Goal: Find contact information: Find contact information

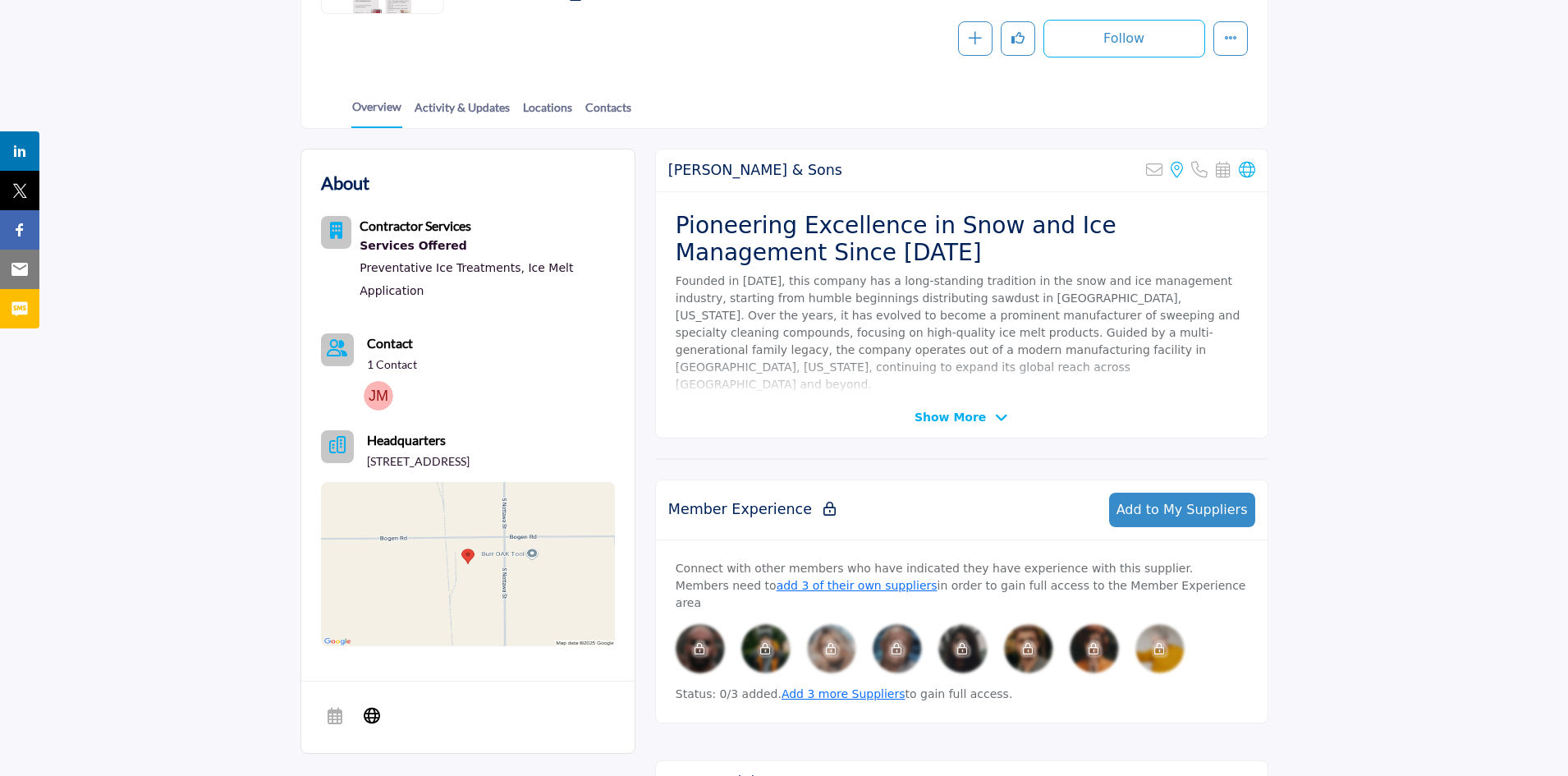
scroll to position [329, 0]
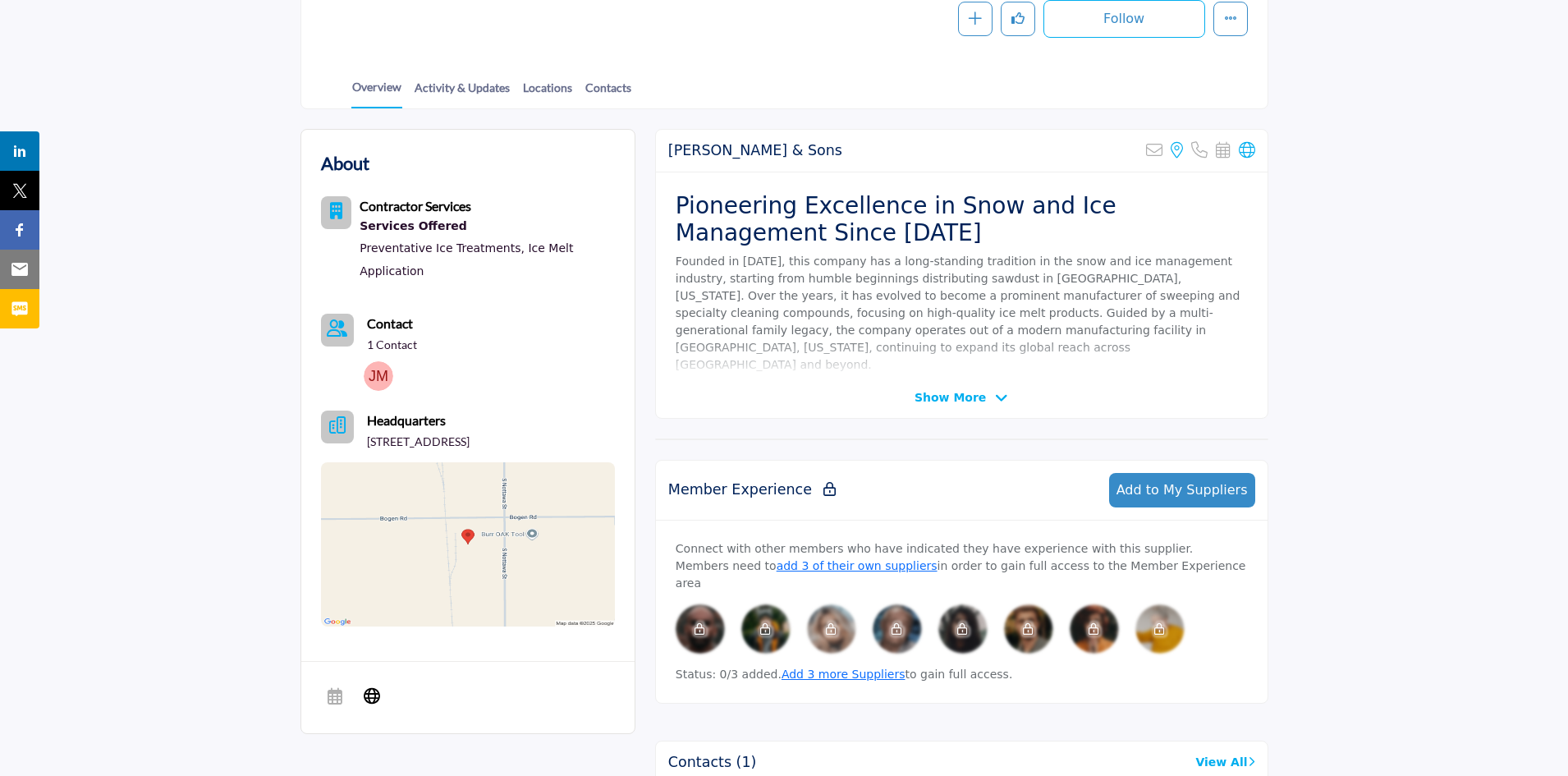
click at [968, 390] on span "Show More" at bounding box center [951, 398] width 72 height 17
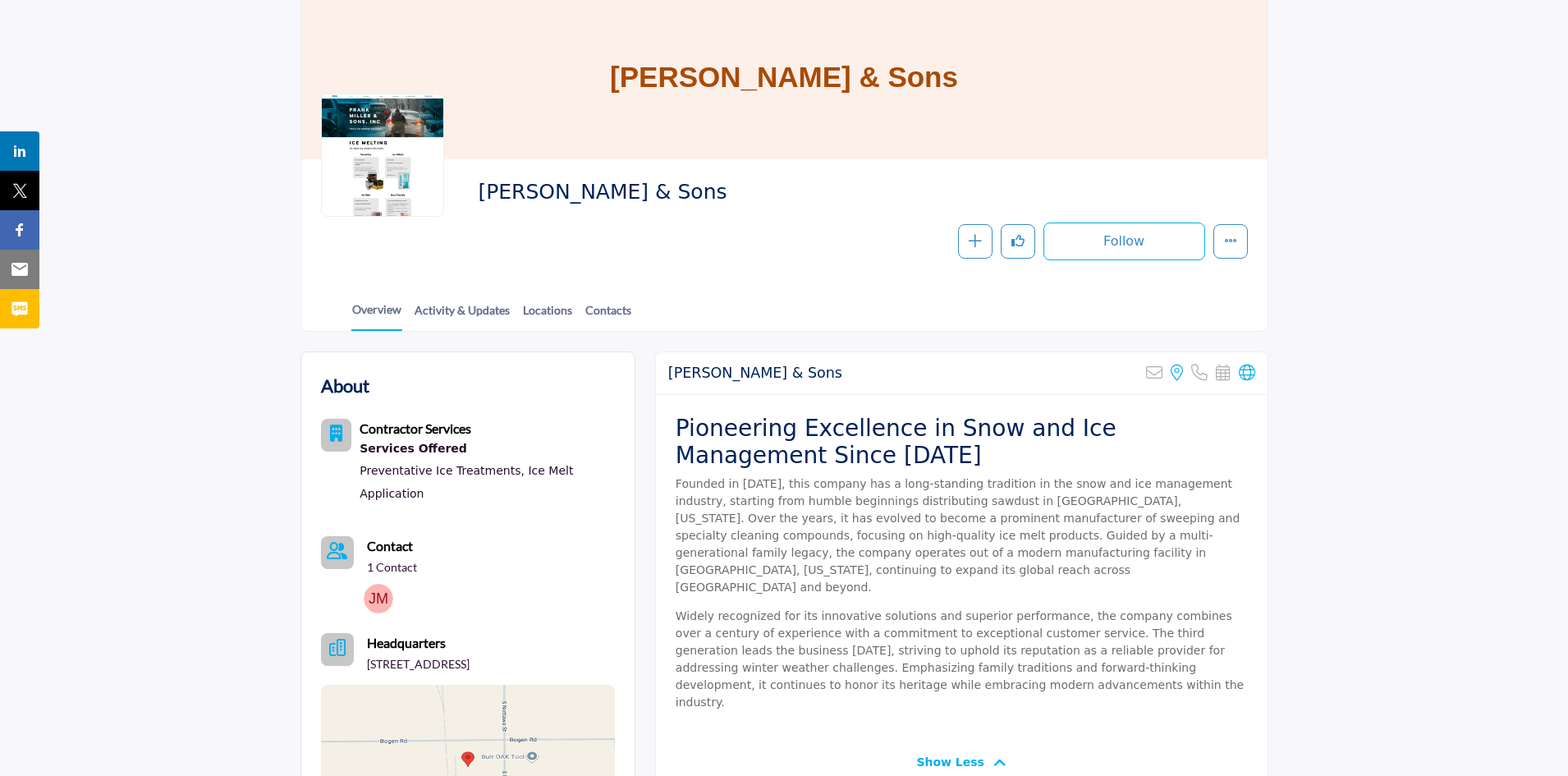
scroll to position [0, 0]
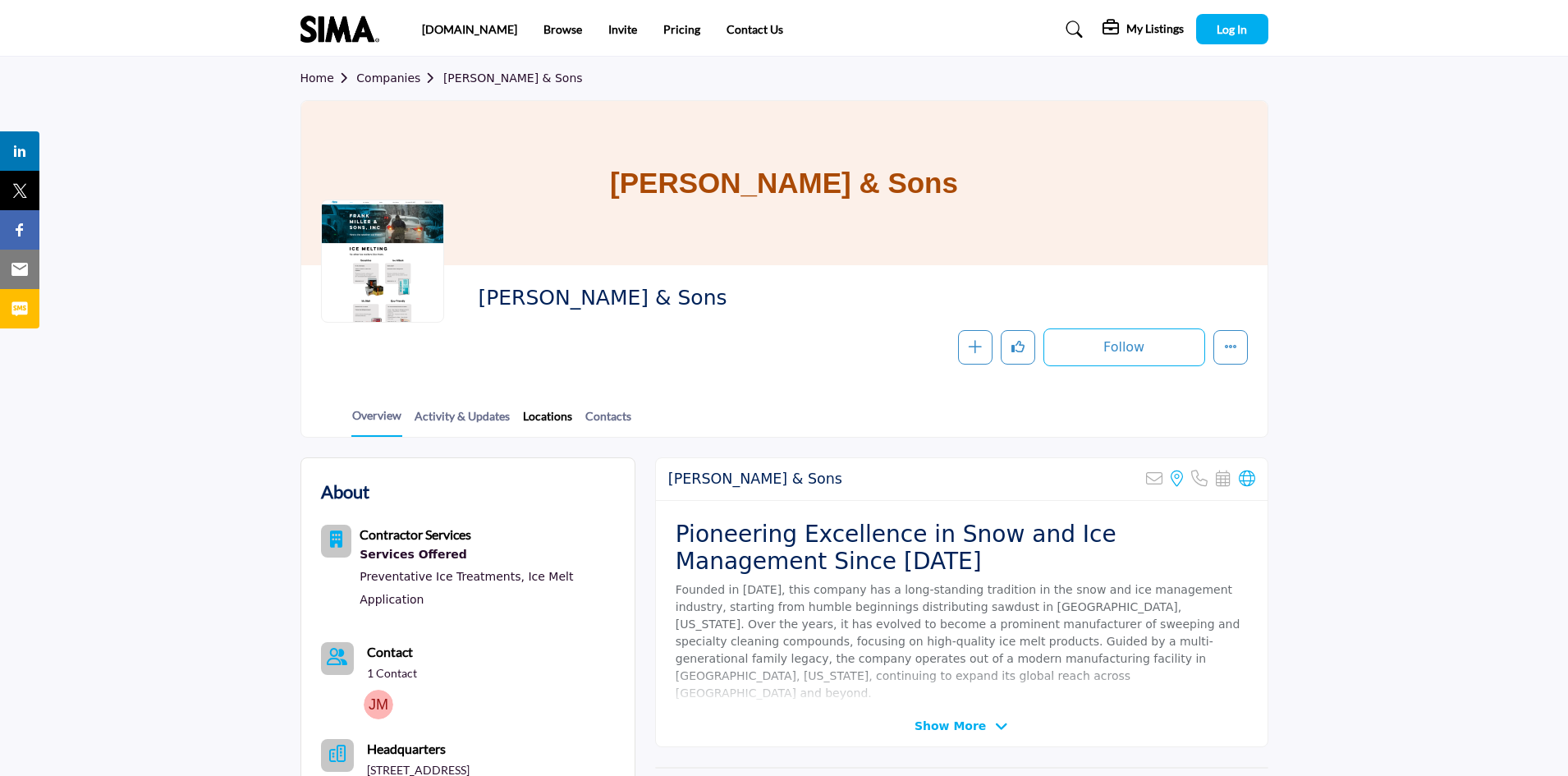
click at [544, 421] on link "Locations" at bounding box center [548, 422] width 51 height 29
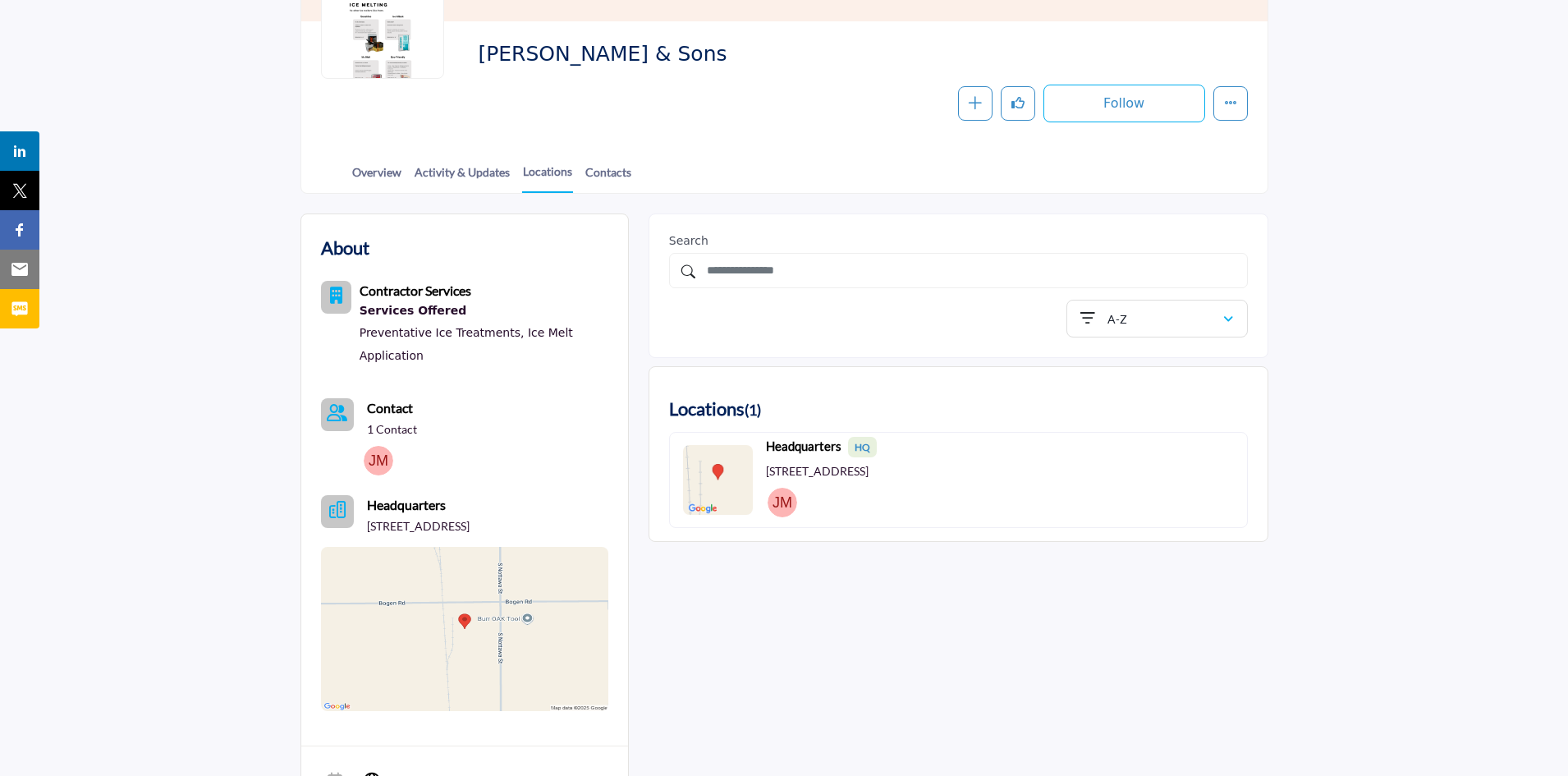
scroll to position [82, 0]
